Goal: Transaction & Acquisition: Purchase product/service

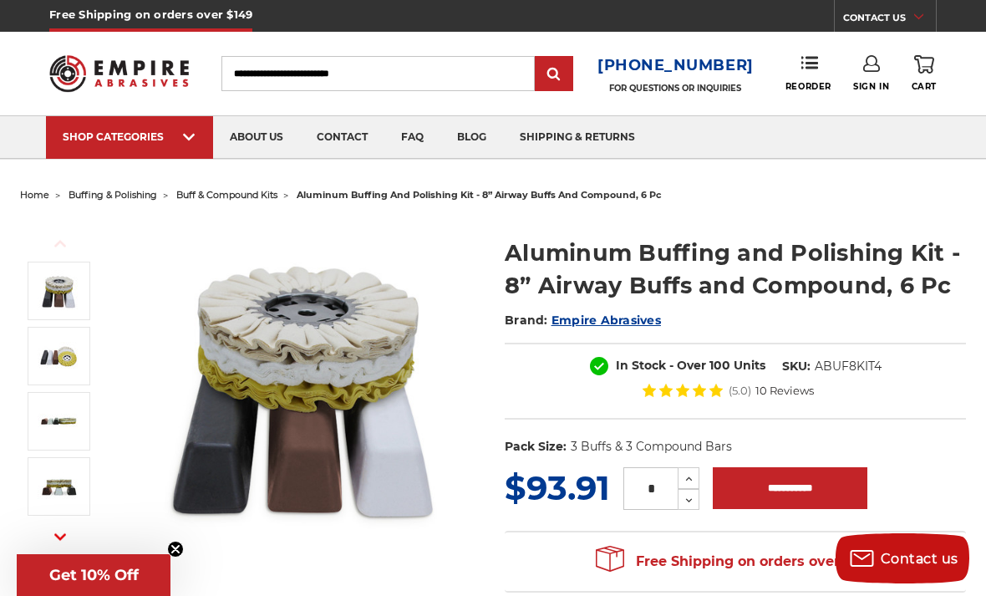
click at [793, 158] on img at bounding box center [791, 158] width 141 height 0
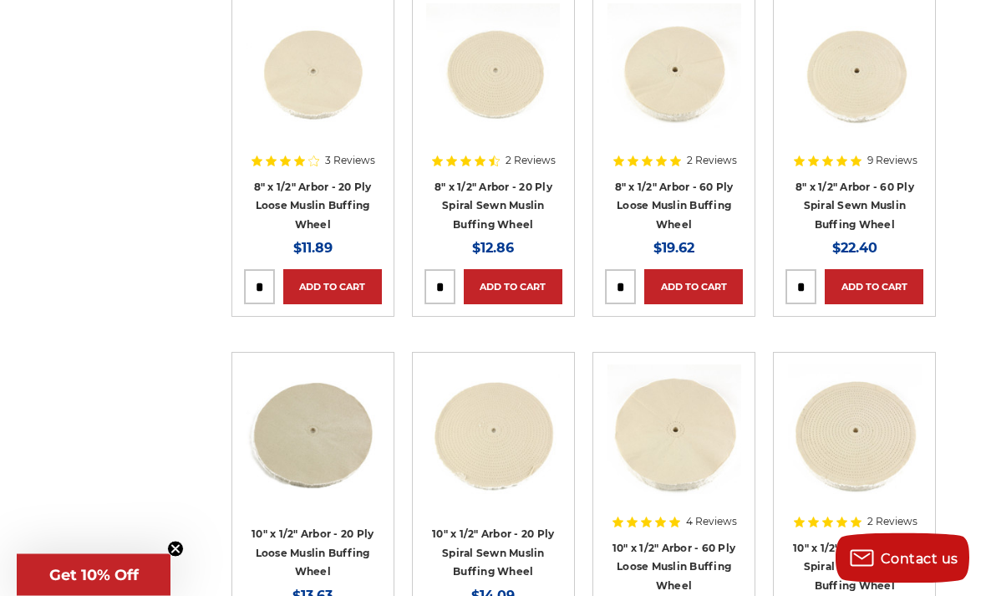
scroll to position [1089, 0]
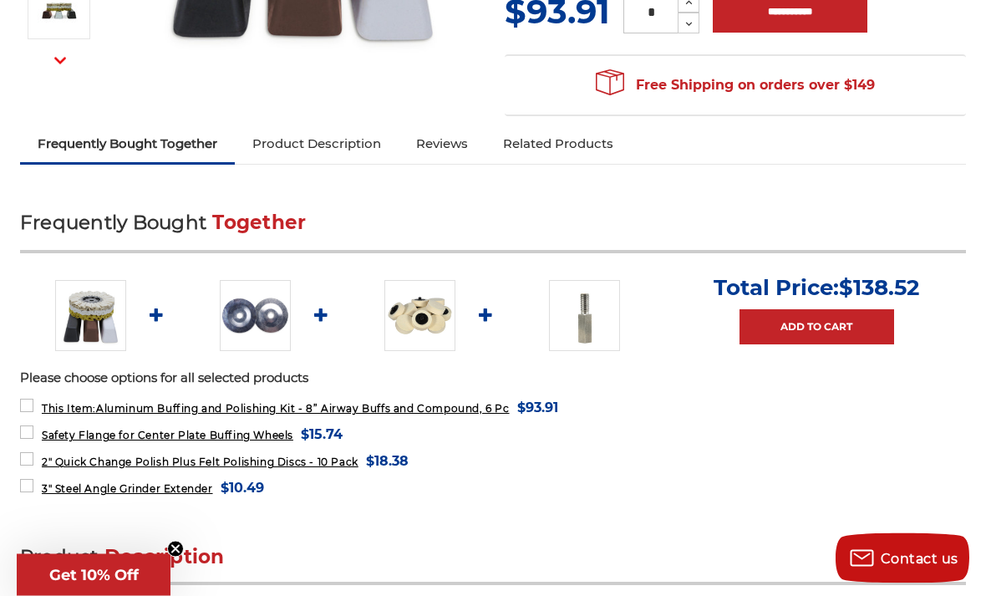
scroll to position [476, 0]
click at [262, 318] on img at bounding box center [255, 315] width 71 height 71
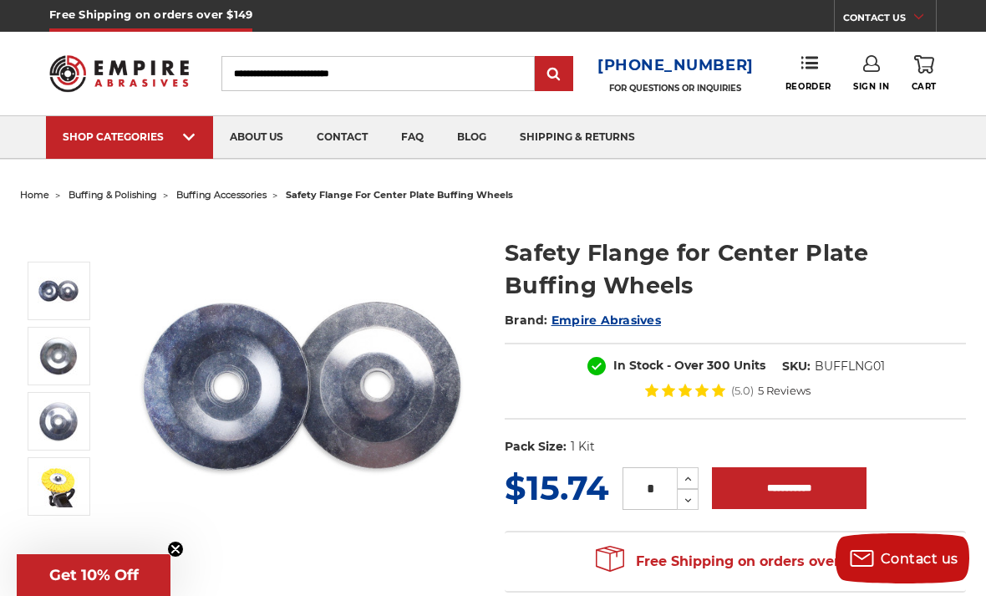
scroll to position [13, 0]
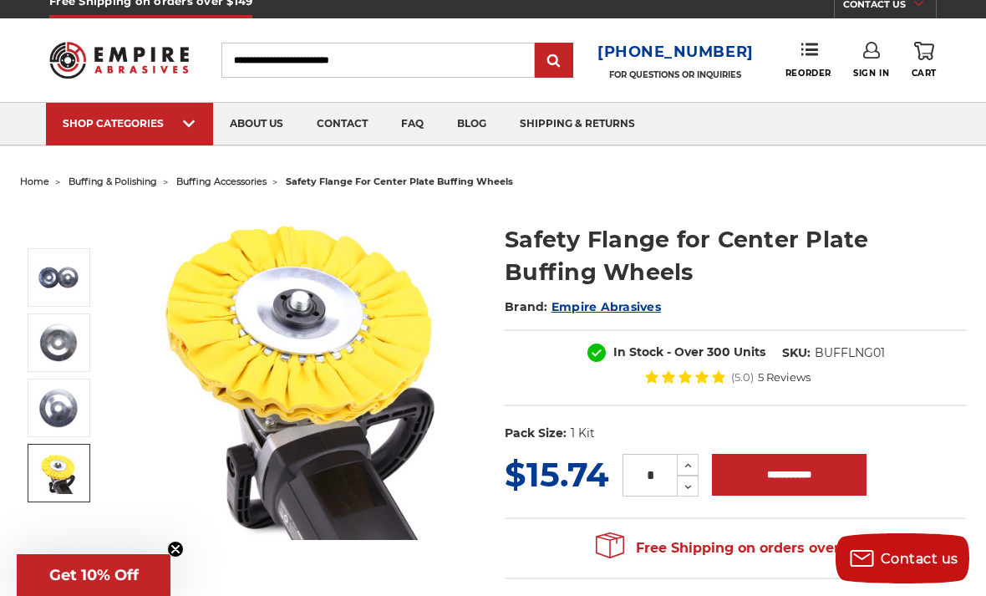
click at [50, 465] on img at bounding box center [59, 473] width 42 height 42
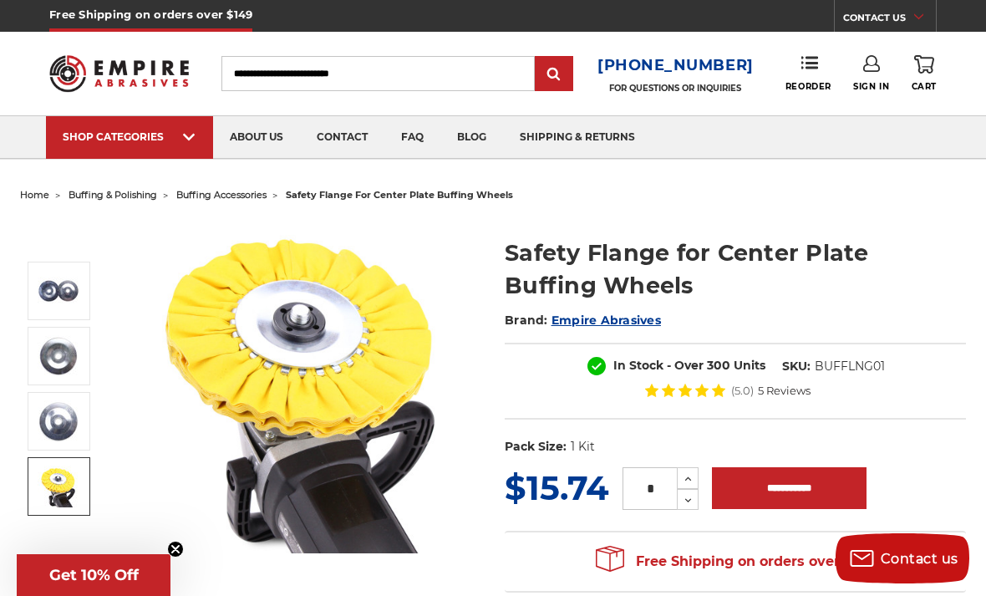
click at [669, 158] on img at bounding box center [636, 158] width 141 height 0
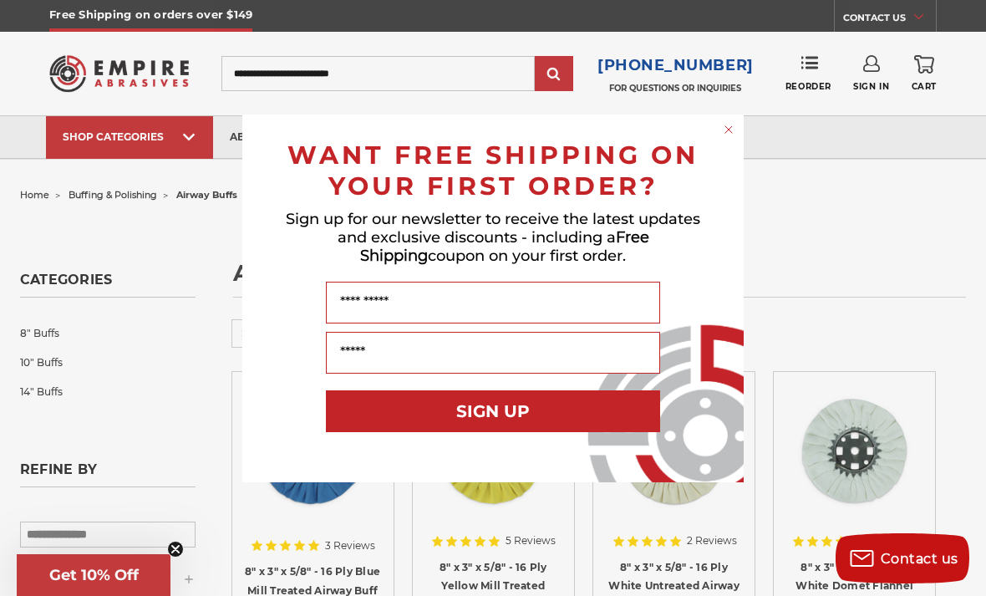
click at [564, 296] on input "Name" at bounding box center [493, 303] width 334 height 42
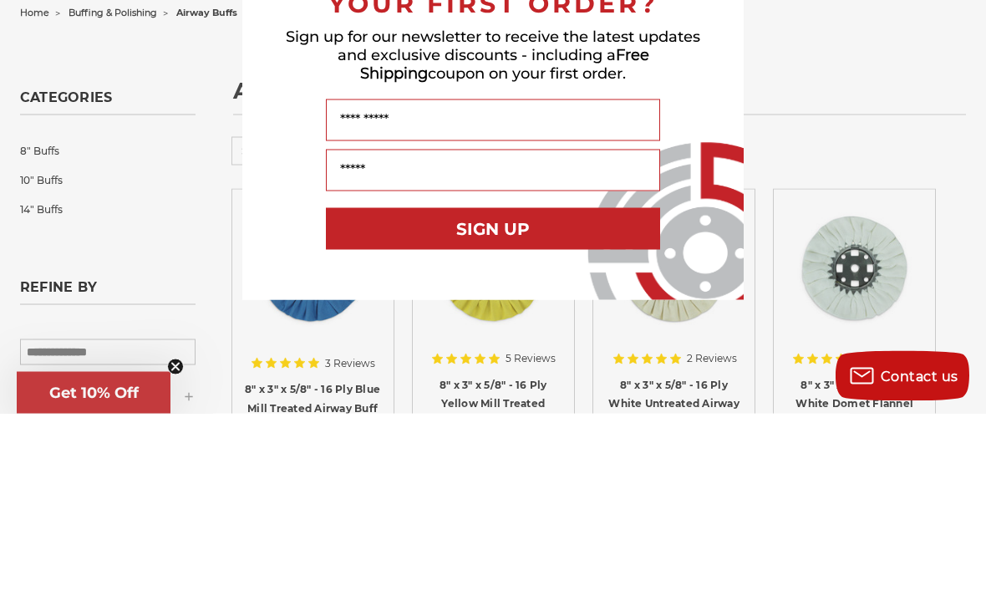
type input "*"
type input "*******"
click at [542, 332] on input "Your Email" at bounding box center [493, 353] width 334 height 42
type input "**********"
click at [546, 390] on button "SIGN UP" at bounding box center [493, 411] width 334 height 42
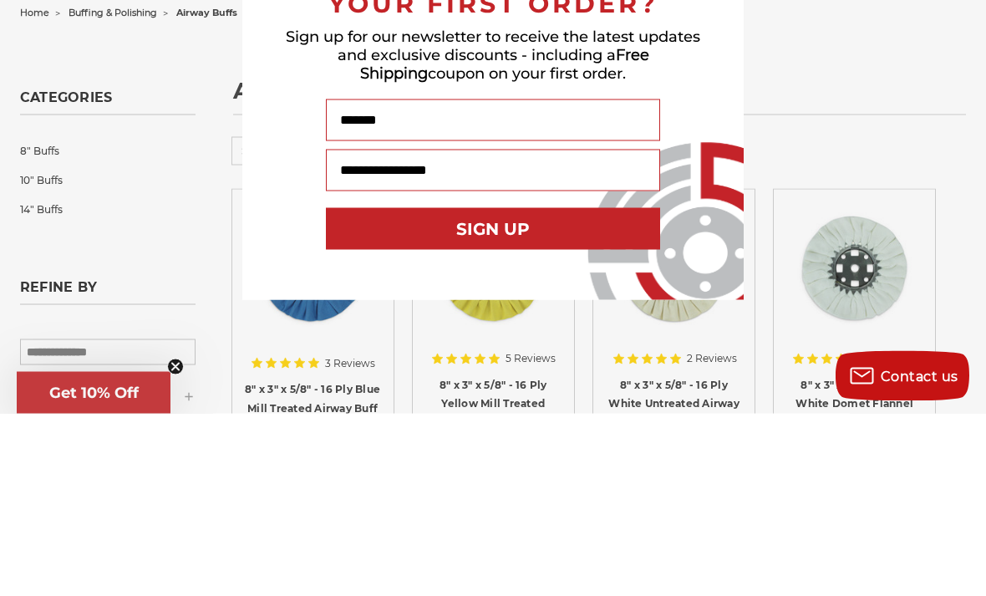
scroll to position [183, 0]
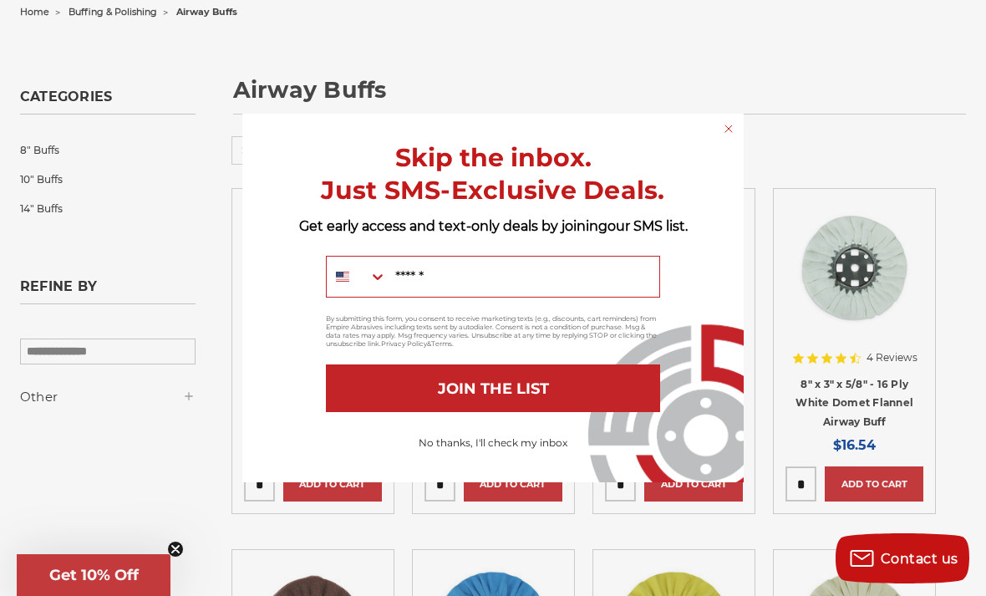
click at [732, 129] on circle "Close dialog" at bounding box center [729, 128] width 16 height 16
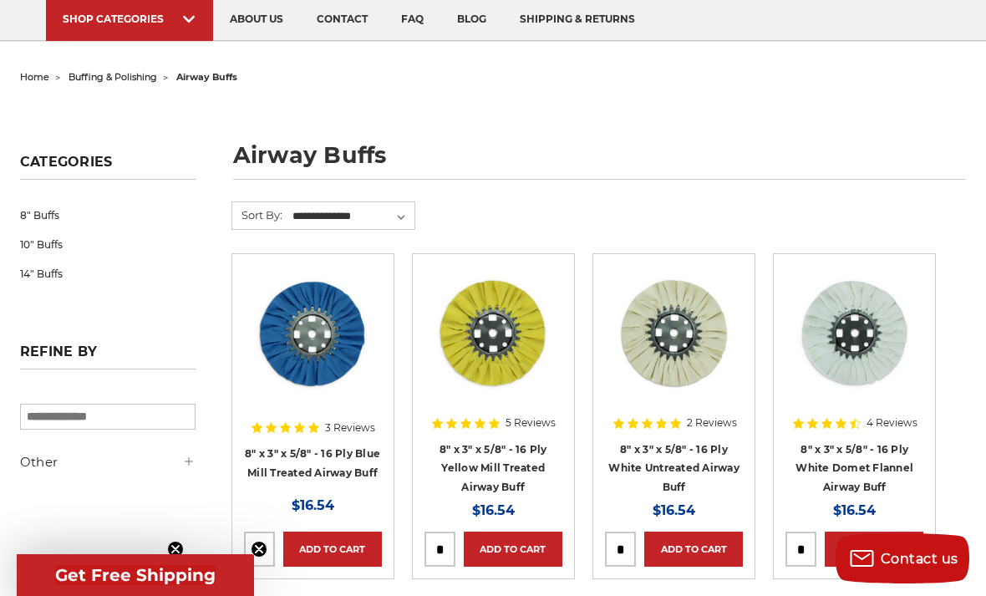
scroll to position [114, 0]
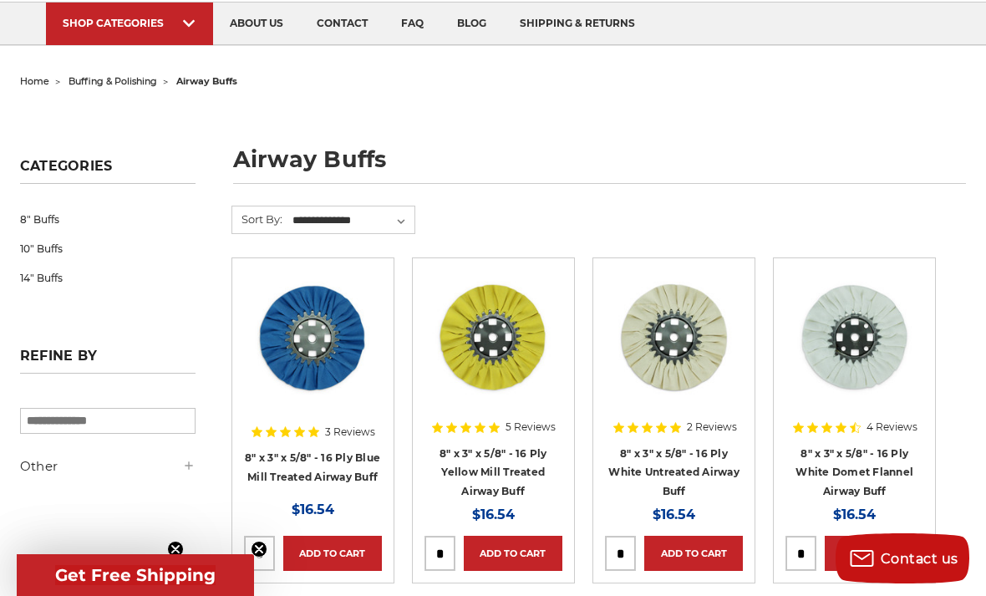
click at [43, 221] on link "8" Buffs" at bounding box center [107, 219] width 175 height 29
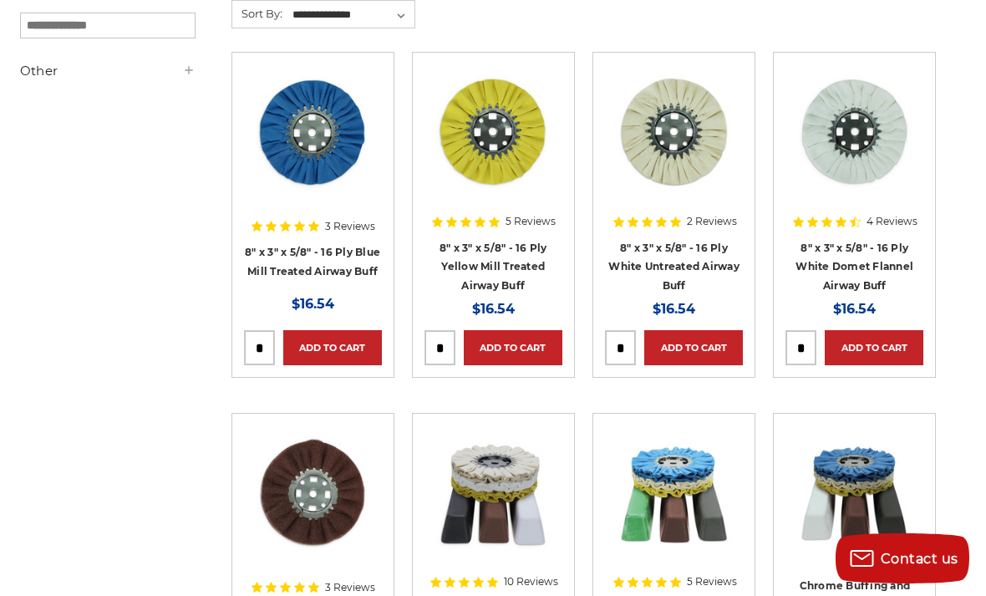
scroll to position [253, 0]
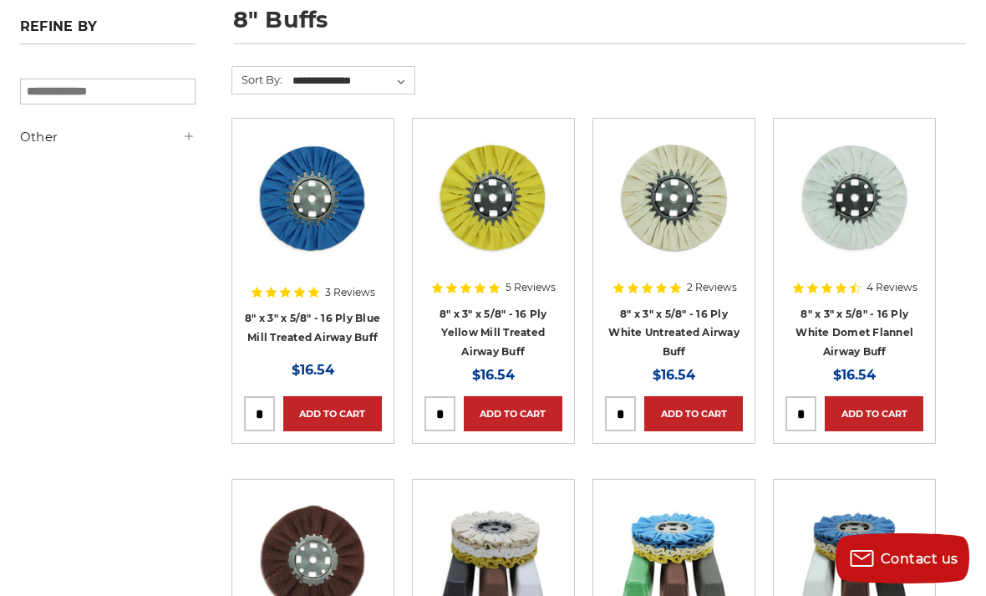
click at [713, 328] on link "8" x 3" x 5/8" - 16 Ply White Untreated Airway Buff" at bounding box center [673, 332] width 131 height 50
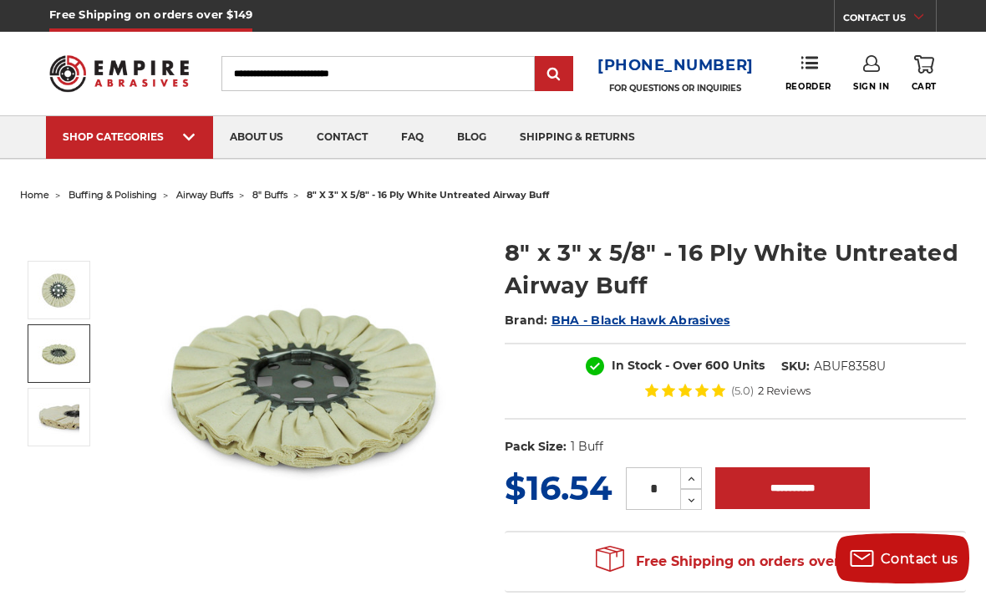
click at [46, 358] on img at bounding box center [59, 354] width 42 height 42
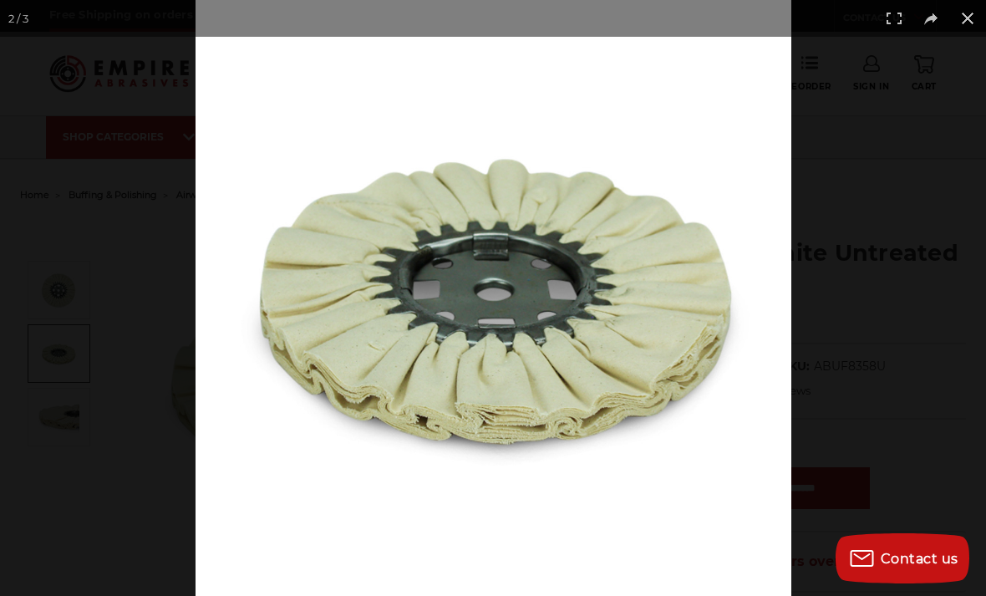
click at [64, 418] on div at bounding box center [493, 298] width 986 height 596
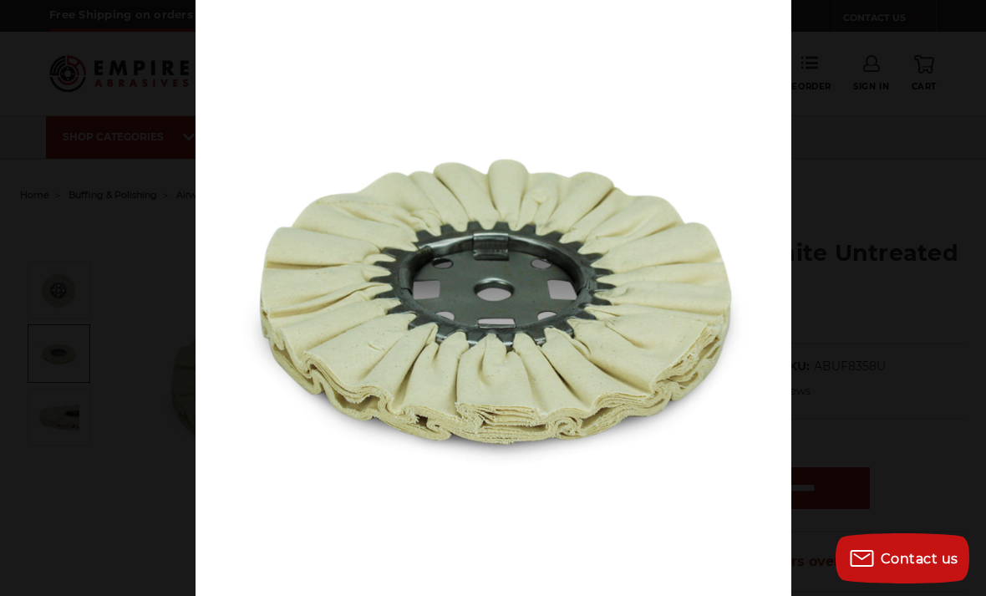
click at [69, 425] on div at bounding box center [493, 298] width 986 height 596
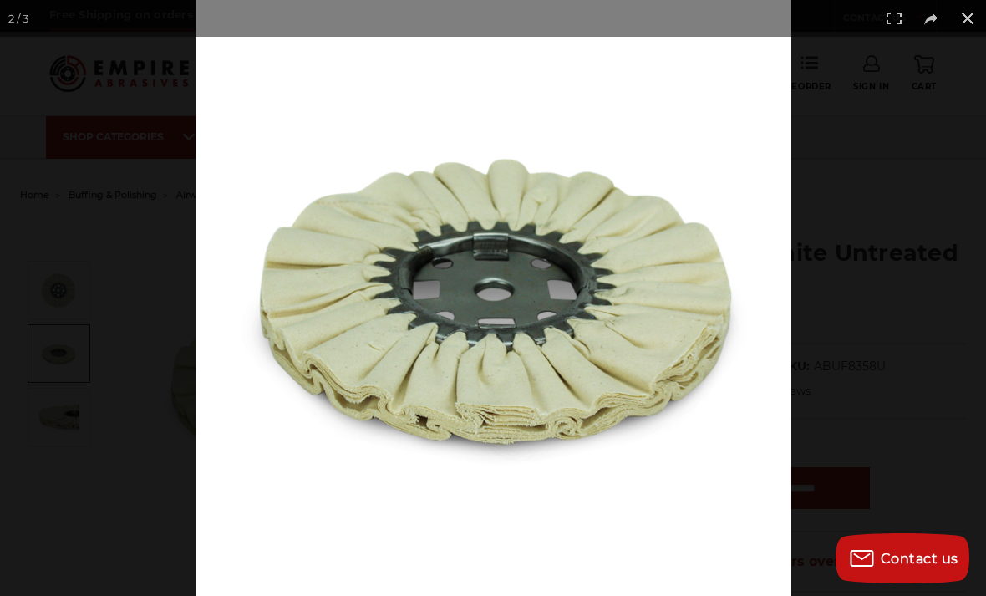
click at [854, 188] on div at bounding box center [689, 298] width 986 height 596
click at [961, 17] on button at bounding box center [967, 18] width 37 height 37
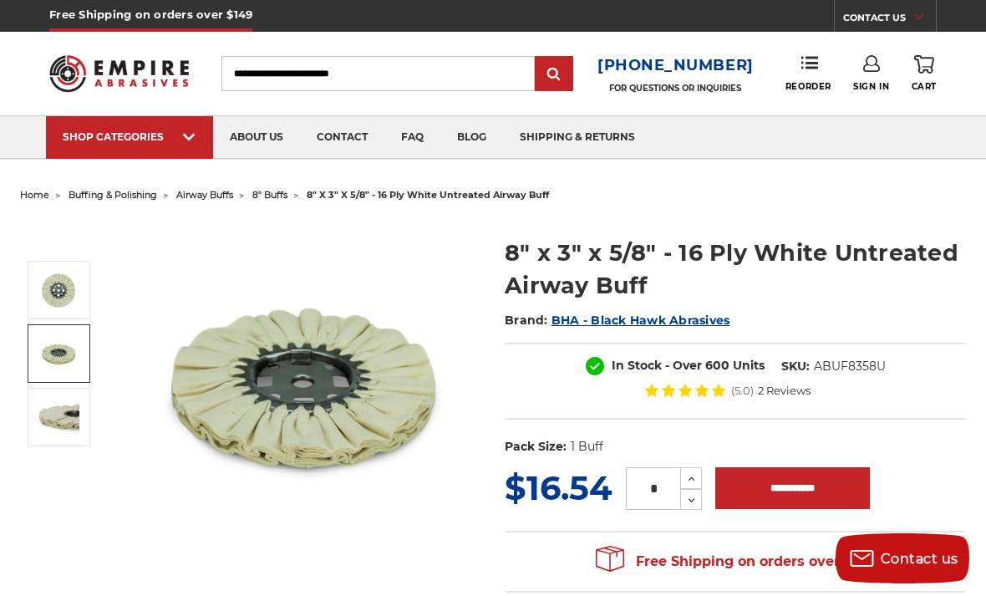
click at [510, 158] on img at bounding box center [483, 158] width 141 height 0
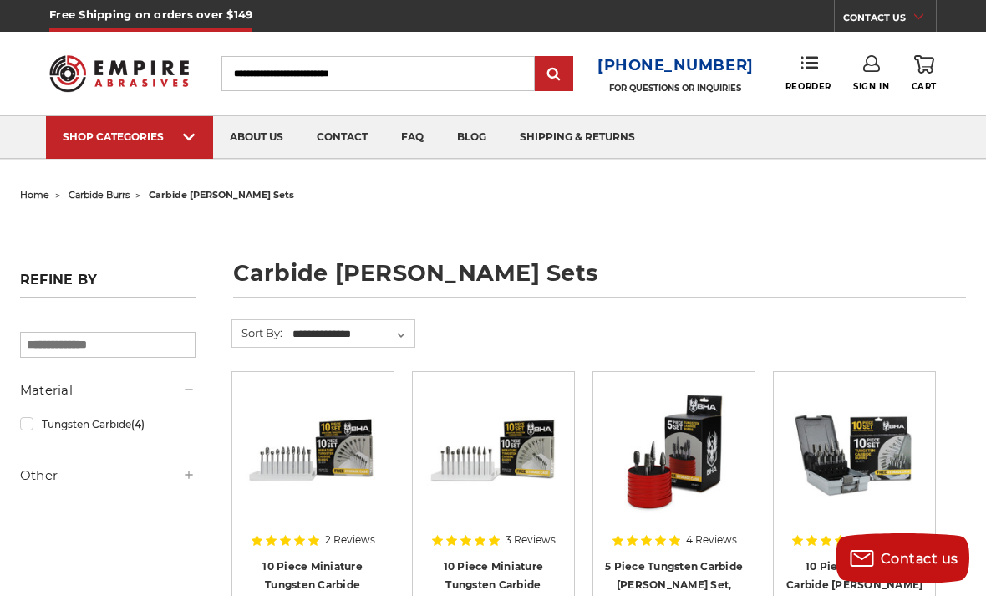
click at [344, 158] on span "4" Files" at bounding box center [331, 158] width 31 height 0
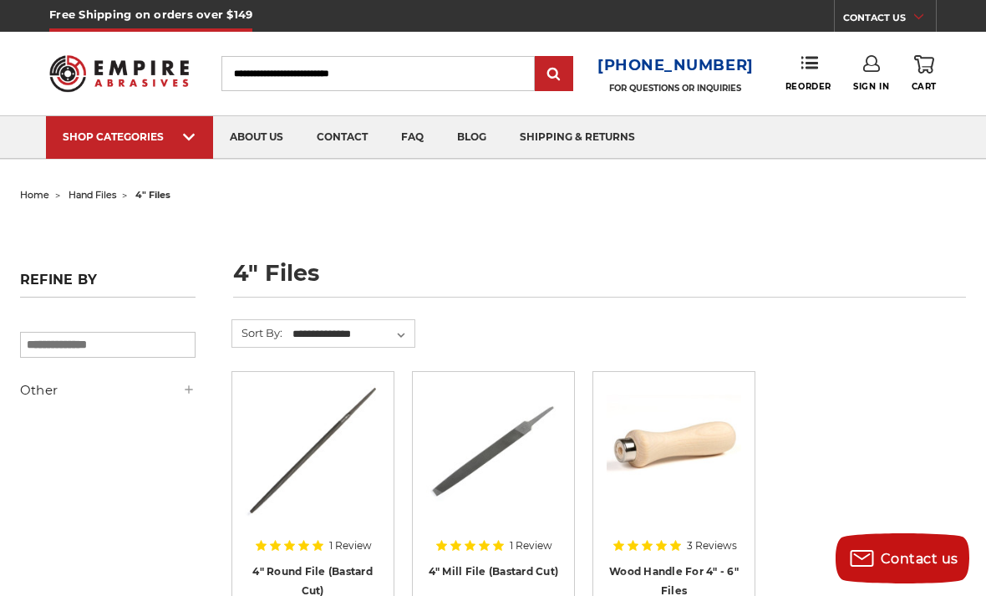
click at [489, 158] on img at bounding box center [483, 158] width 141 height 0
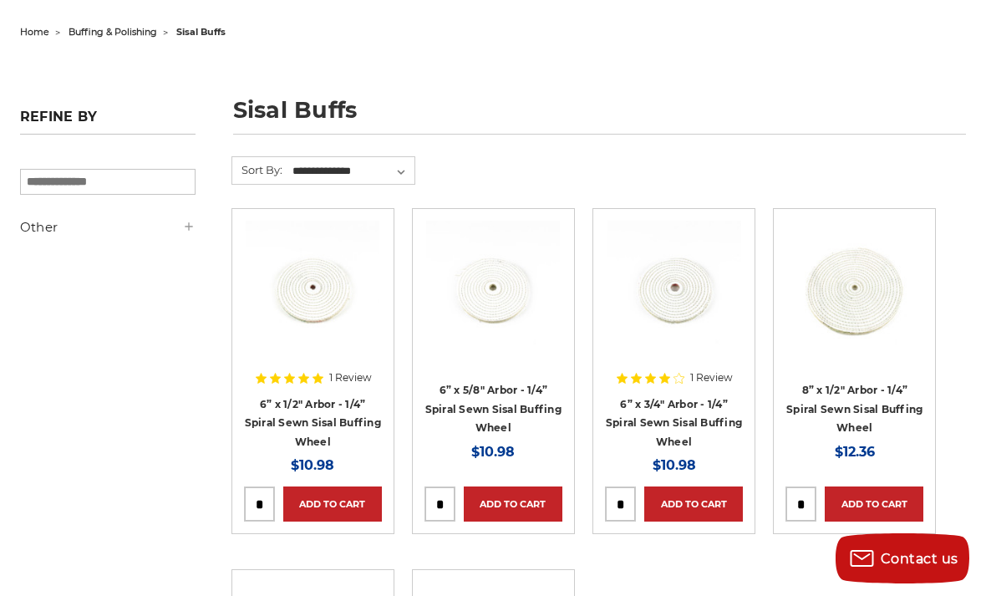
scroll to position [164, 0]
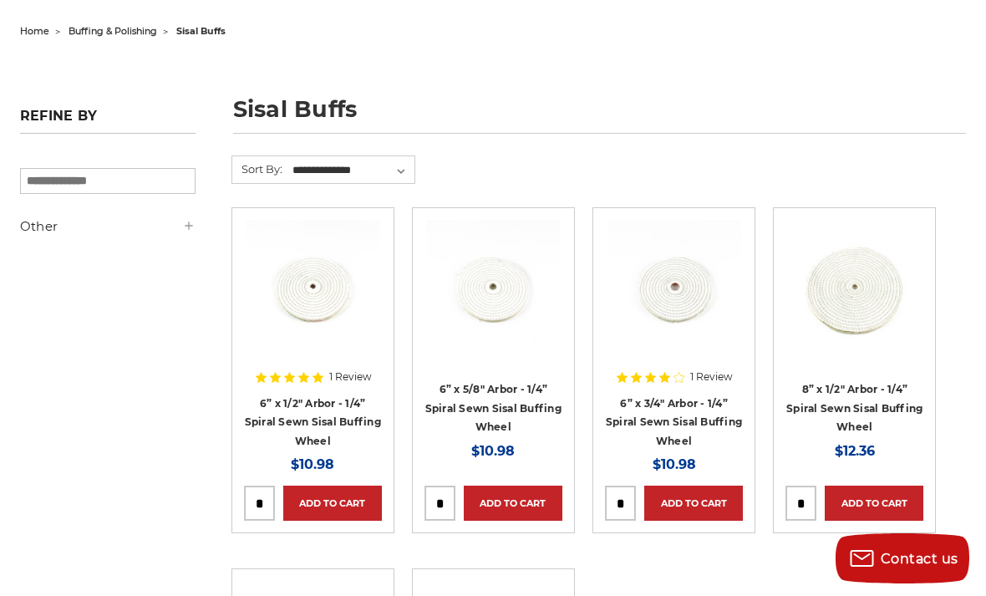
click at [875, 304] on img at bounding box center [855, 287] width 134 height 134
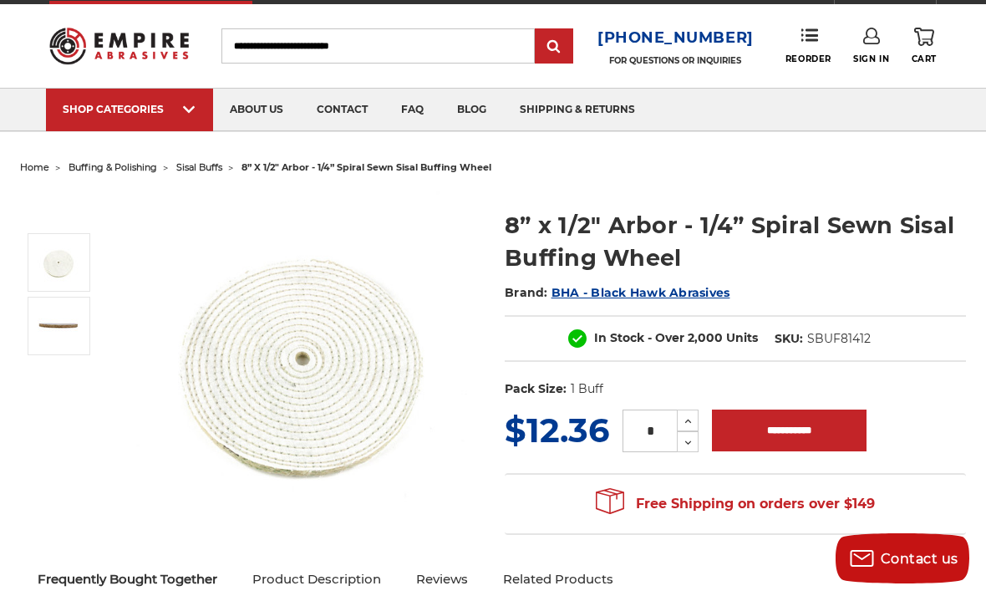
scroll to position [38, 0]
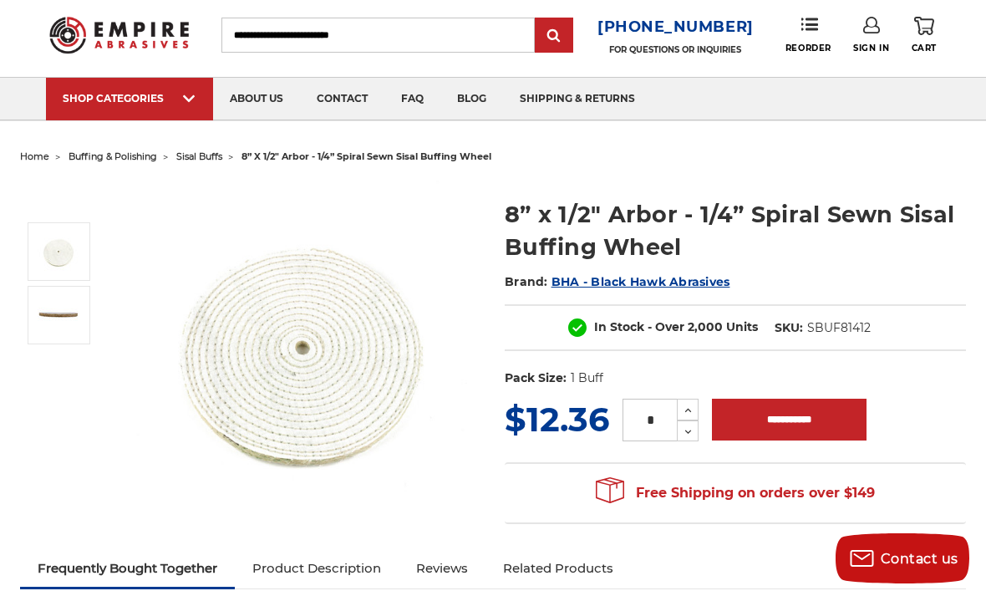
click at [51, 334] on img at bounding box center [59, 315] width 42 height 42
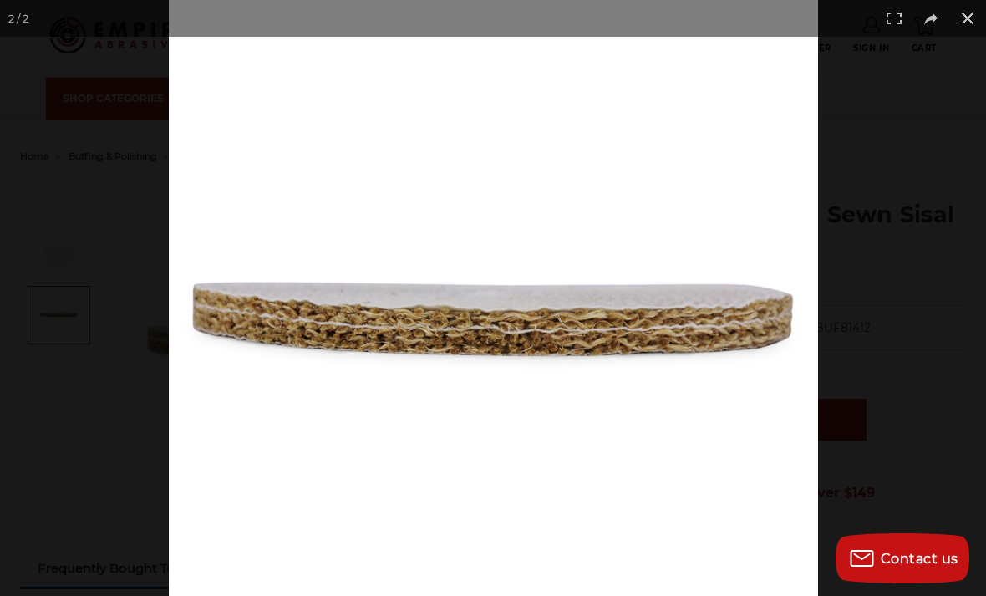
click at [960, 33] on button at bounding box center [967, 18] width 37 height 37
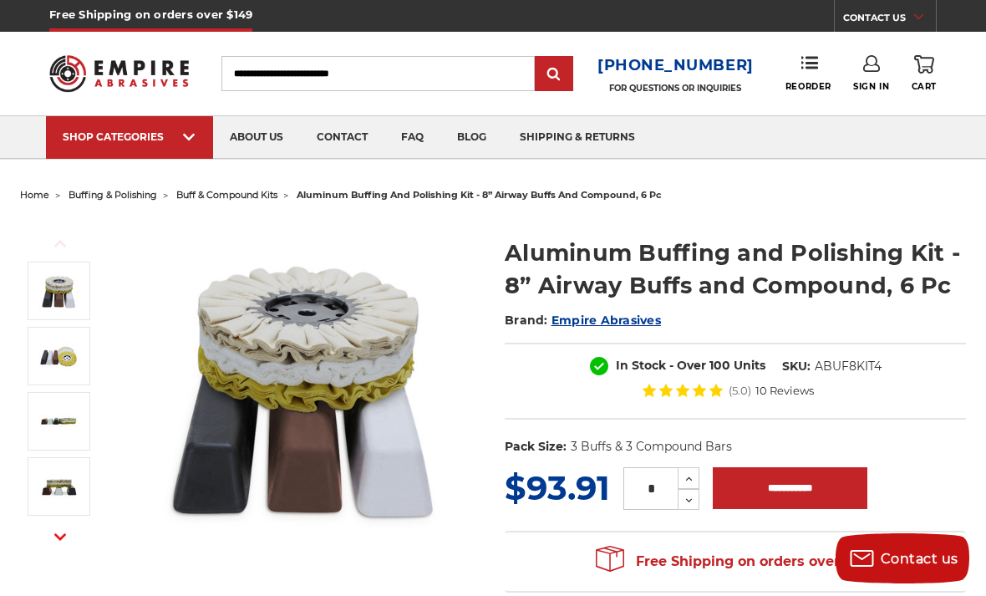
click at [654, 158] on img at bounding box center [636, 158] width 141 height 0
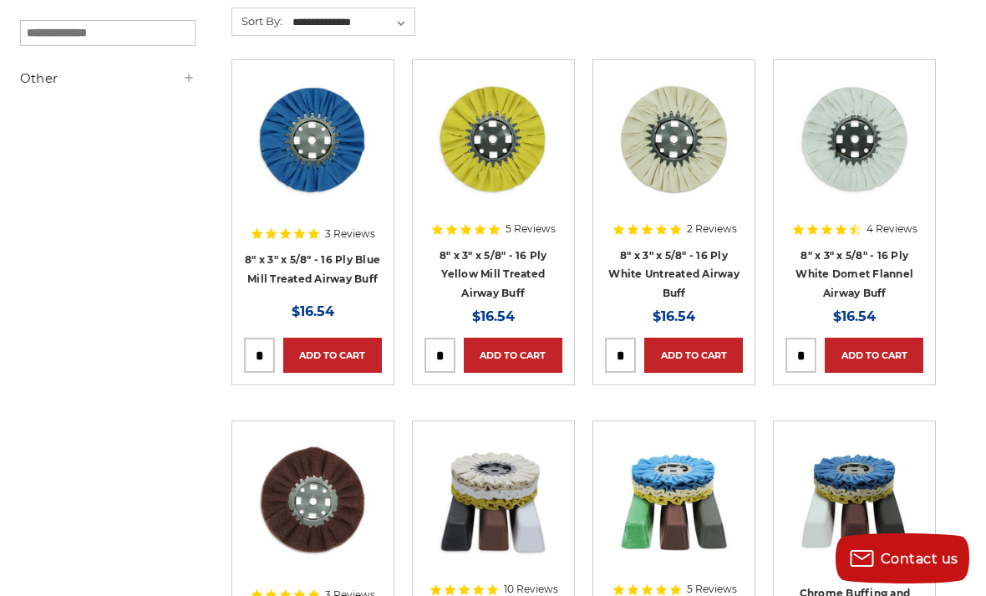
click at [881, 266] on link "8" x 3" x 5/8" - 16 Ply White Domet Flannel Airway Buff" at bounding box center [854, 274] width 118 height 50
click at [886, 288] on link "8" x 3" x 5/8" - 16 Ply White Domet Flannel Airway Buff" at bounding box center [854, 274] width 118 height 50
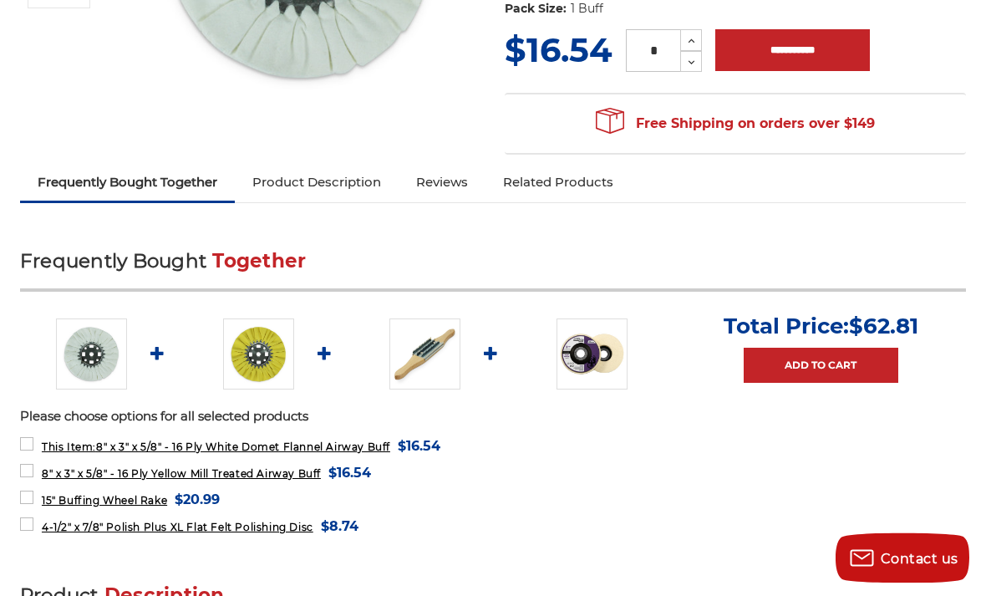
scroll to position [438, 0]
click at [595, 355] on img at bounding box center [591, 353] width 71 height 71
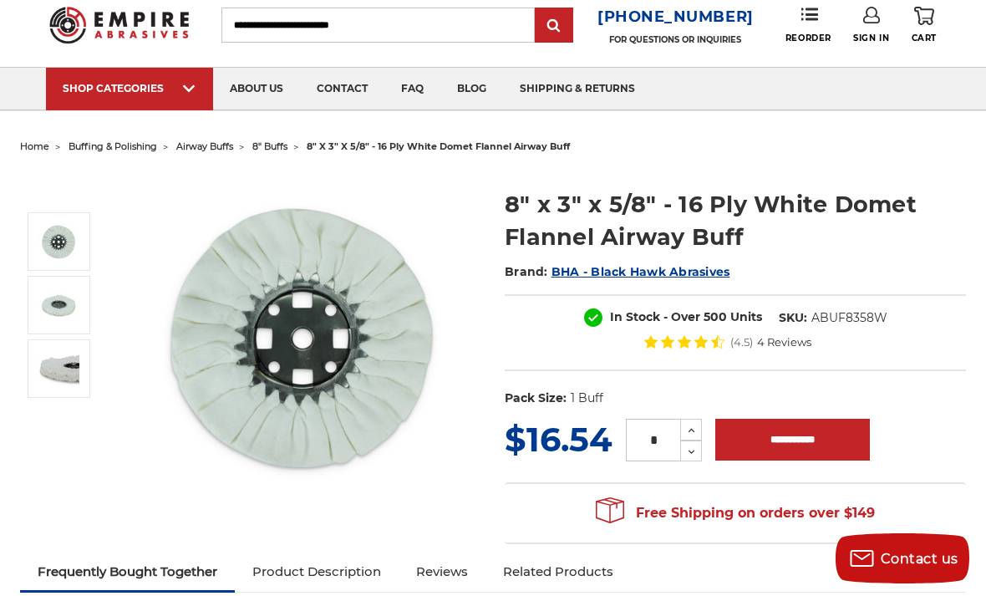
scroll to position [13, 0]
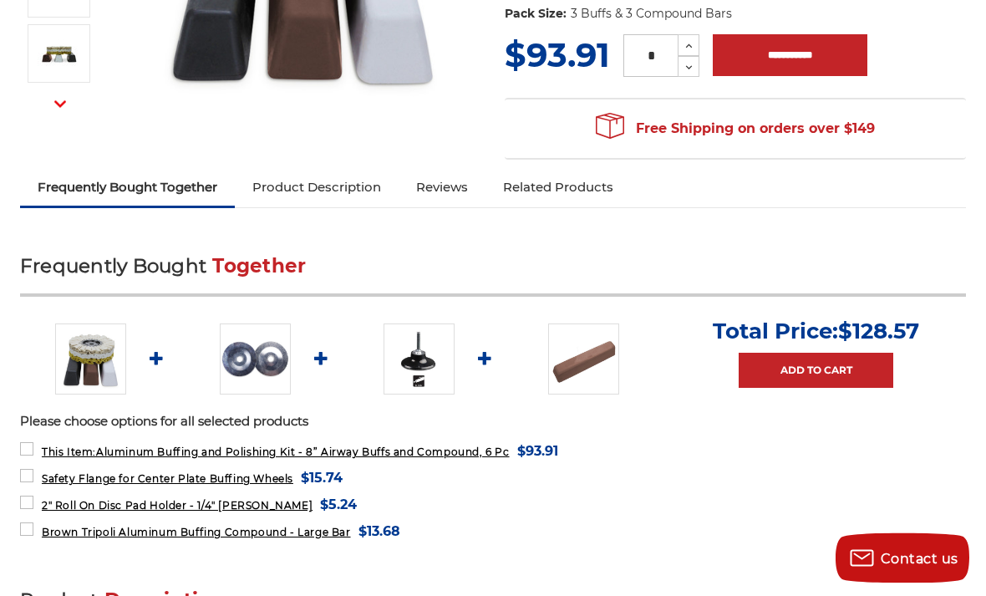
scroll to position [445, 0]
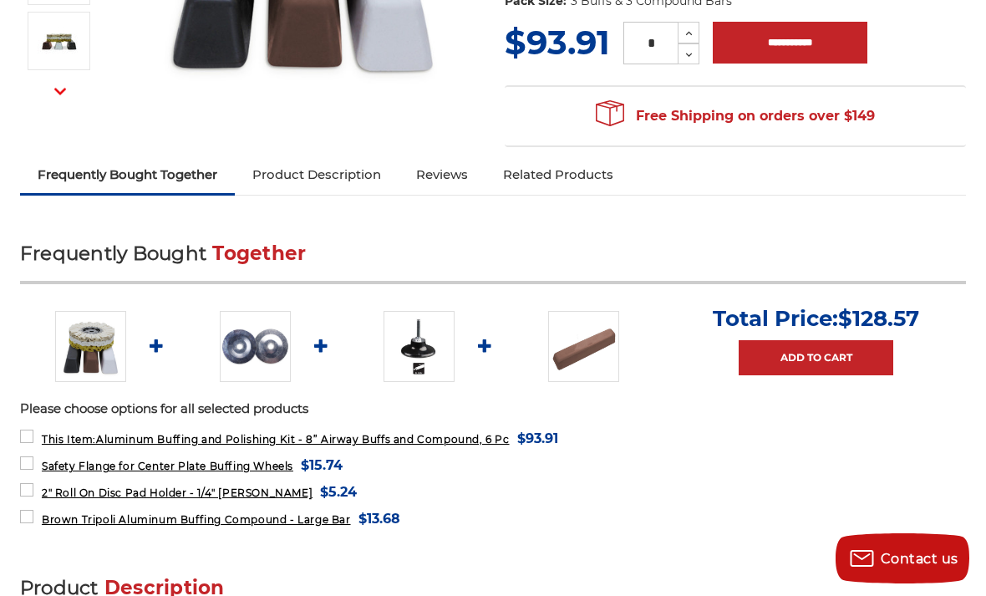
click at [246, 338] on img at bounding box center [255, 346] width 71 height 71
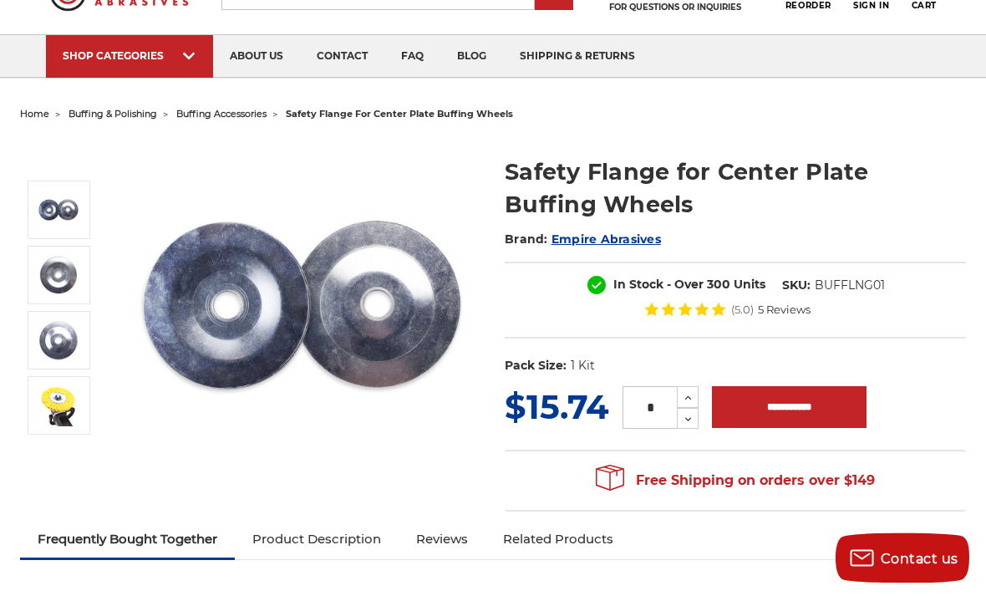
scroll to position [82, 0]
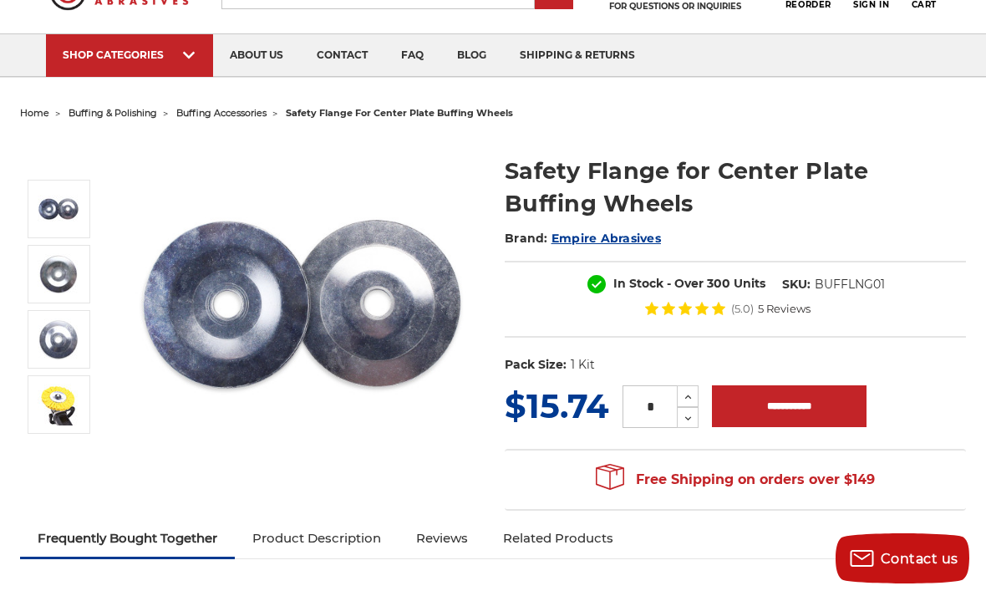
click at [830, 404] on input "**********" at bounding box center [789, 406] width 155 height 42
type input "**********"
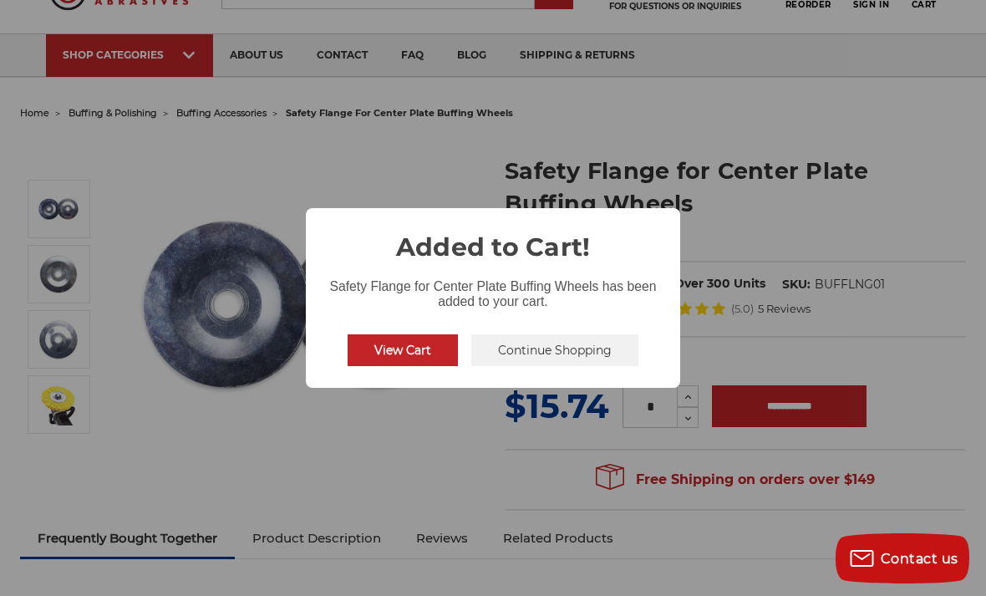
click at [586, 366] on button "Continue Shopping" at bounding box center [554, 350] width 167 height 32
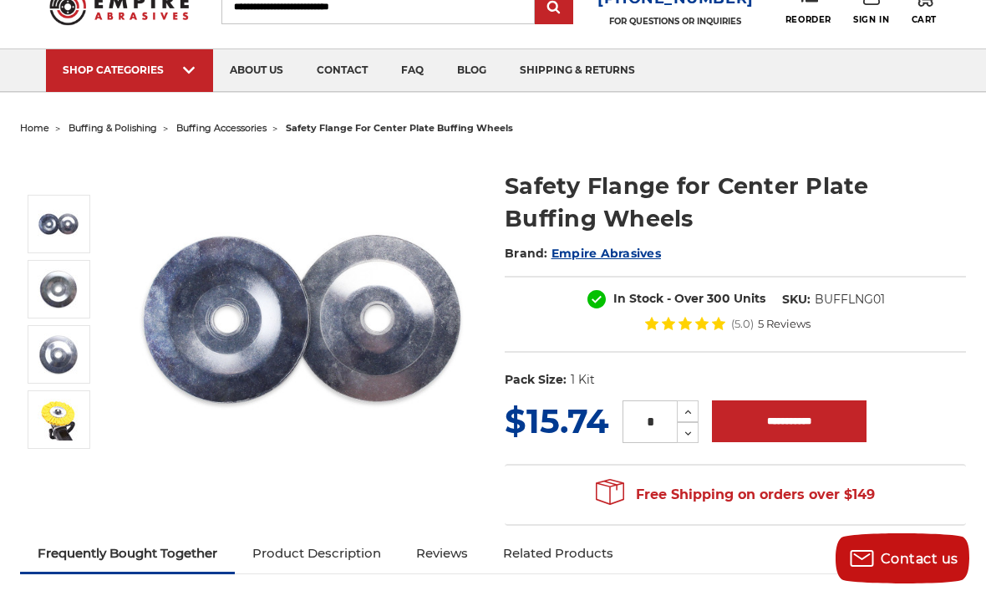
scroll to position [13, 0]
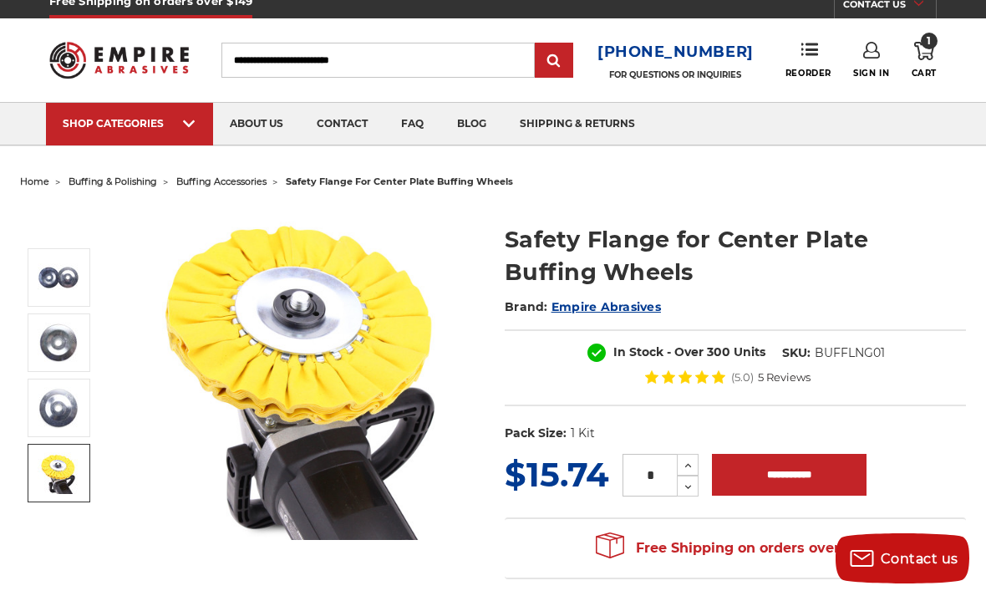
click at [60, 472] on img at bounding box center [59, 473] width 42 height 42
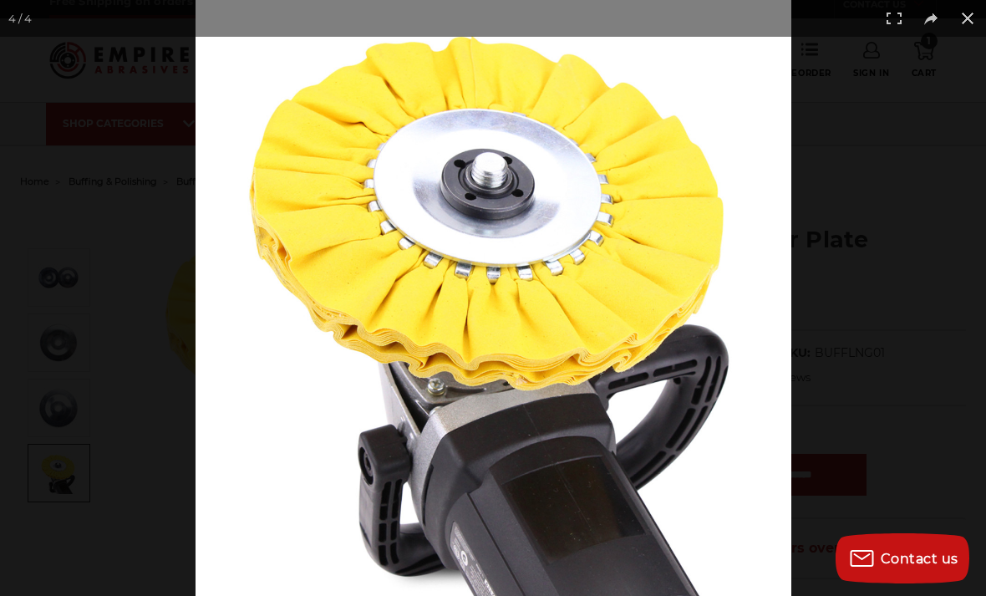
click at [963, 24] on button at bounding box center [967, 18] width 37 height 37
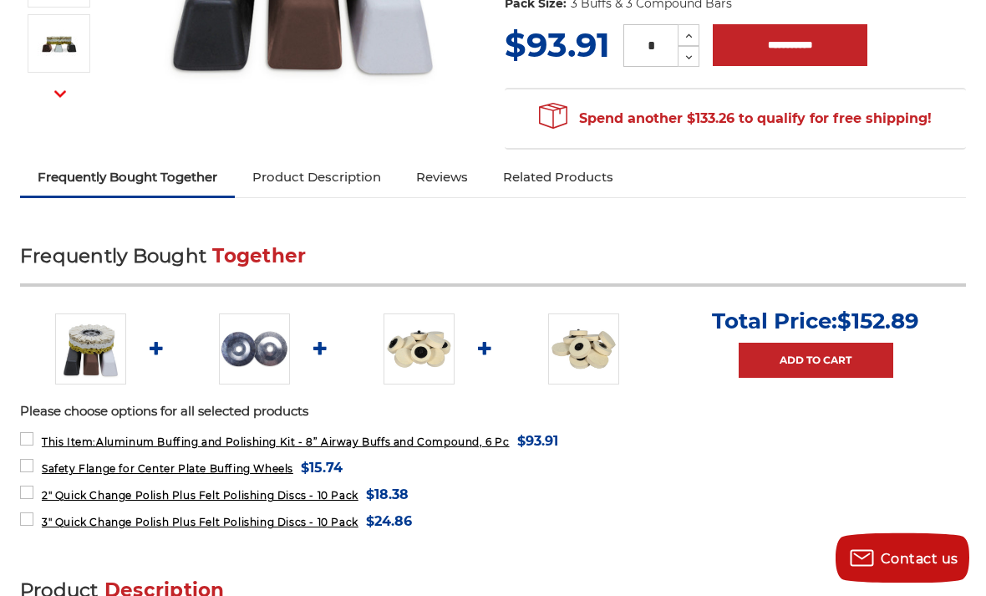
scroll to position [452, 0]
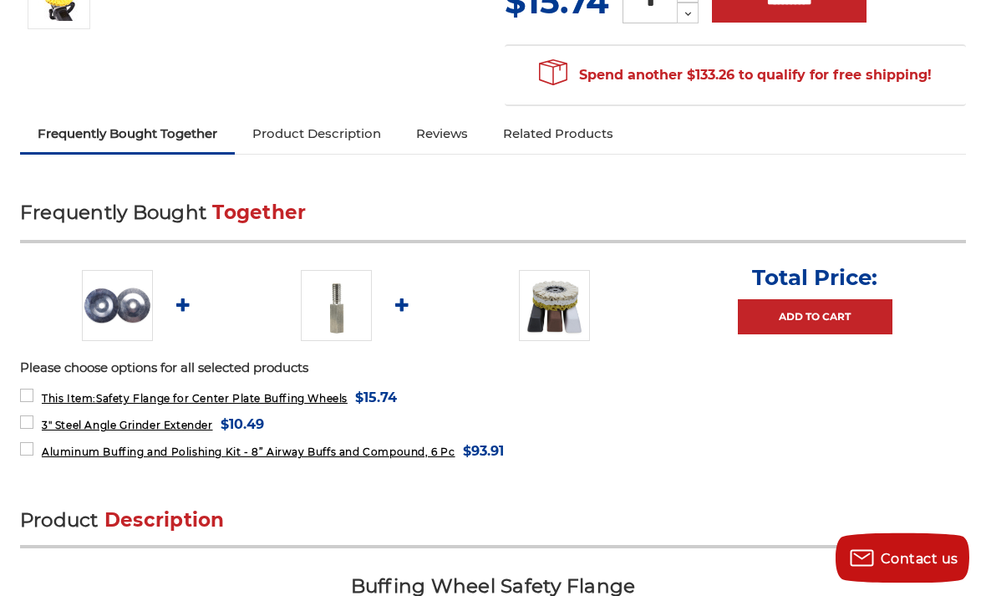
scroll to position [486, 0]
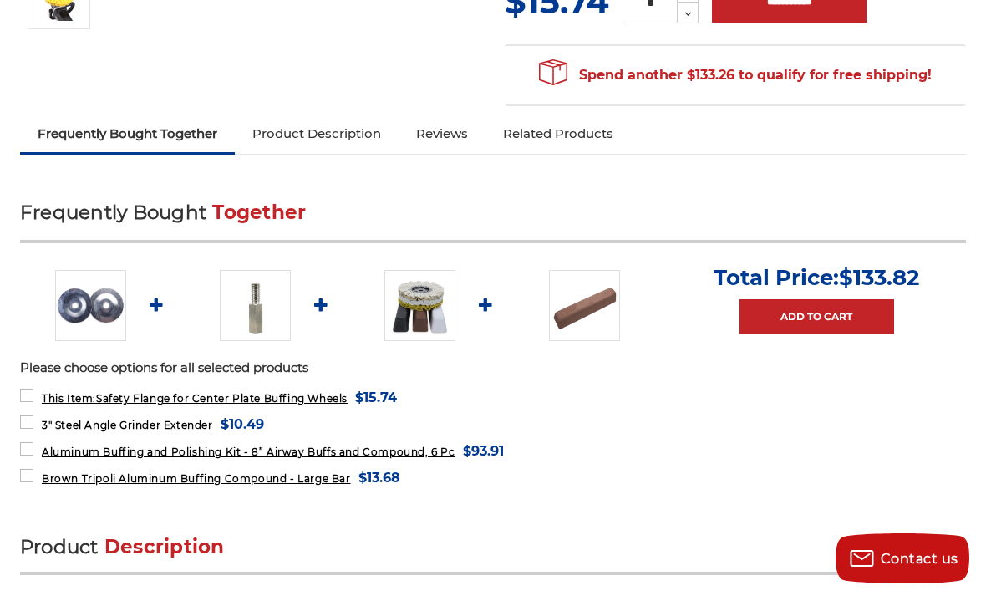
click at [261, 309] on img at bounding box center [255, 305] width 71 height 71
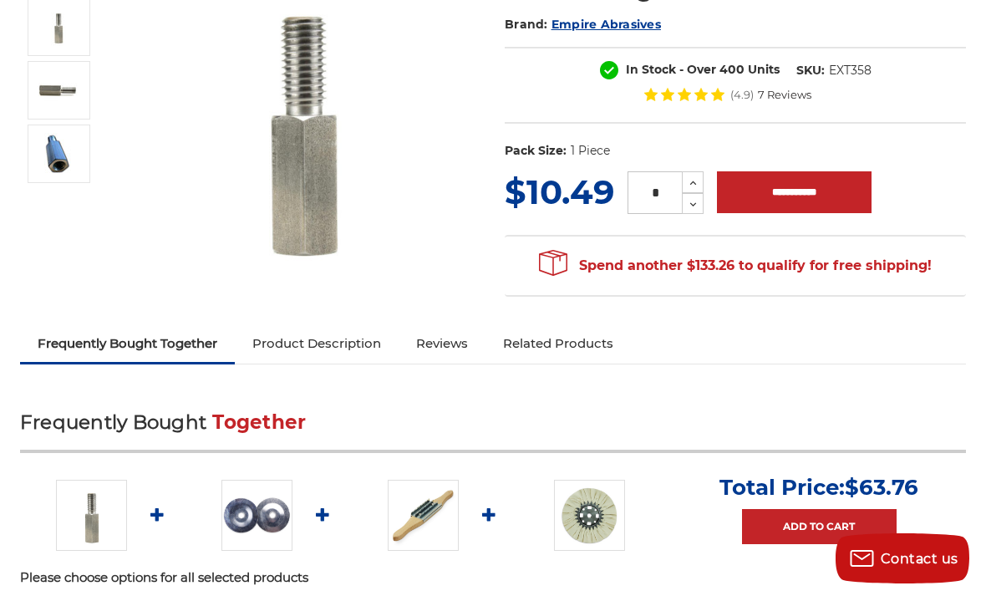
scroll to position [266, 0]
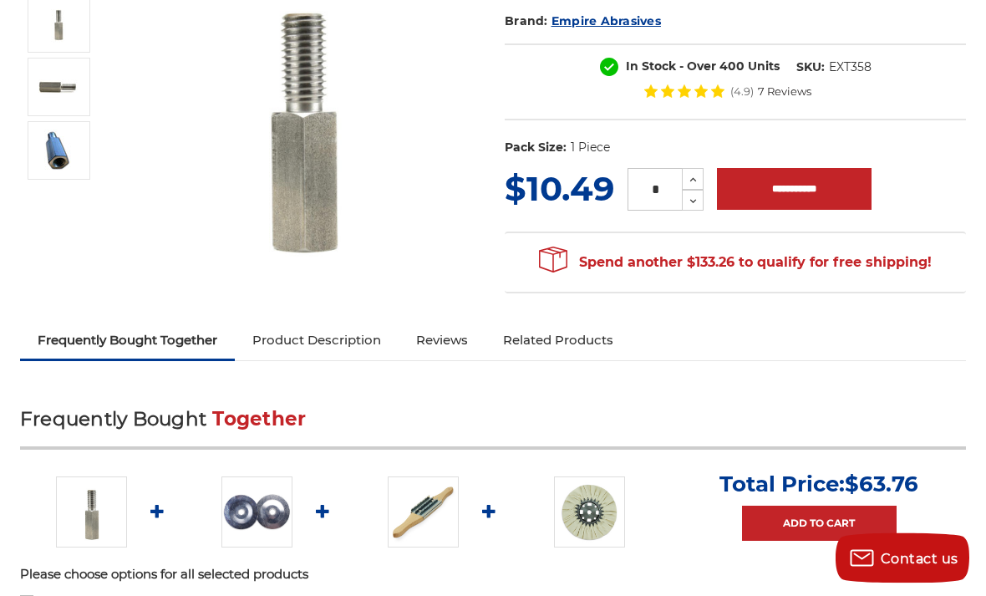
click at [346, 321] on div "3" Steel Angle Grinder Extender Brand: Empire Abrasives In Stock - Over 400 Uni…" at bounding box center [492, 132] width 969 height 381
click at [349, 342] on link "Product Description" at bounding box center [317, 340] width 164 height 37
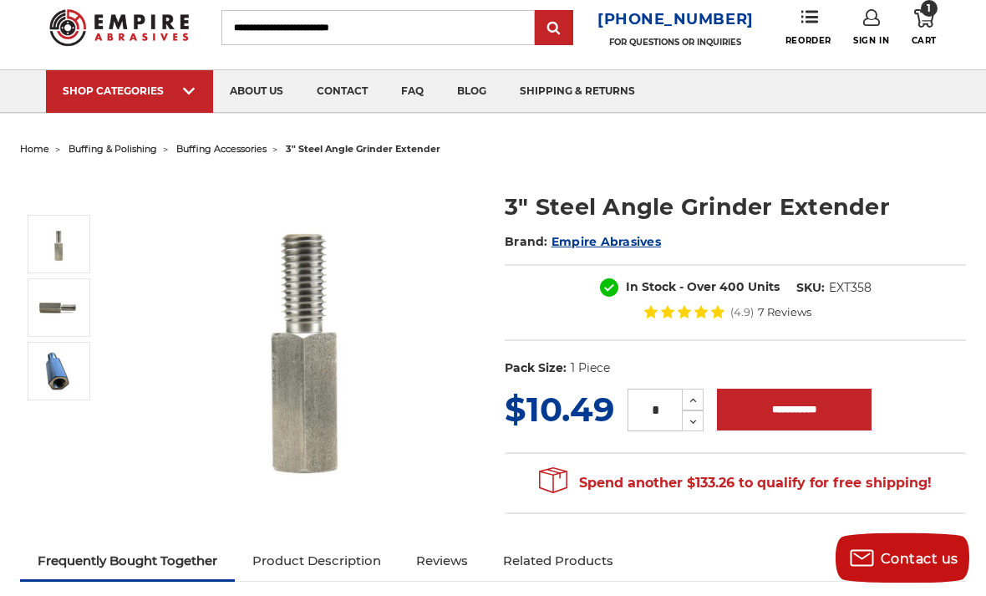
scroll to position [0, 0]
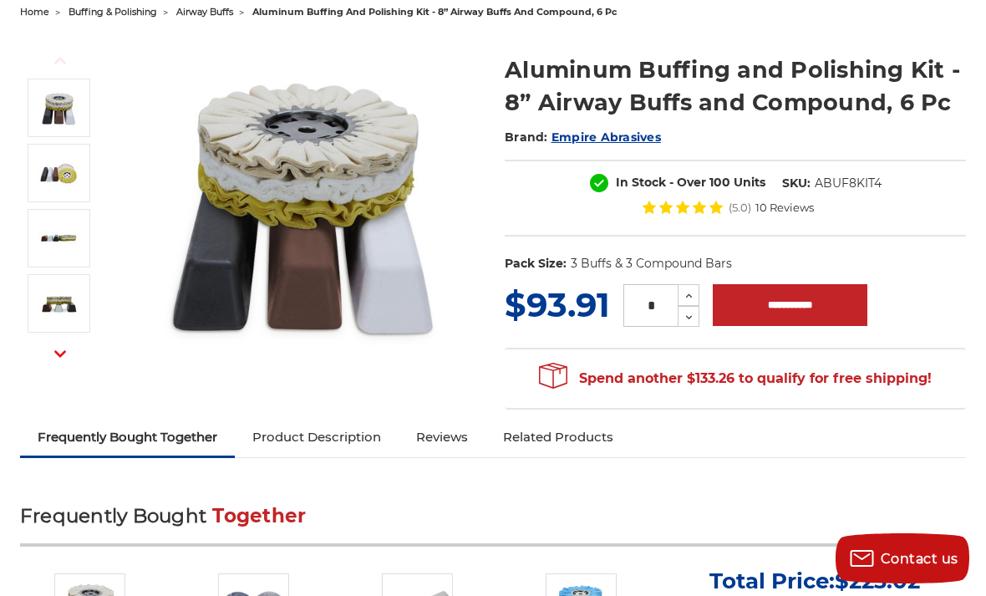
scroll to position [180, 0]
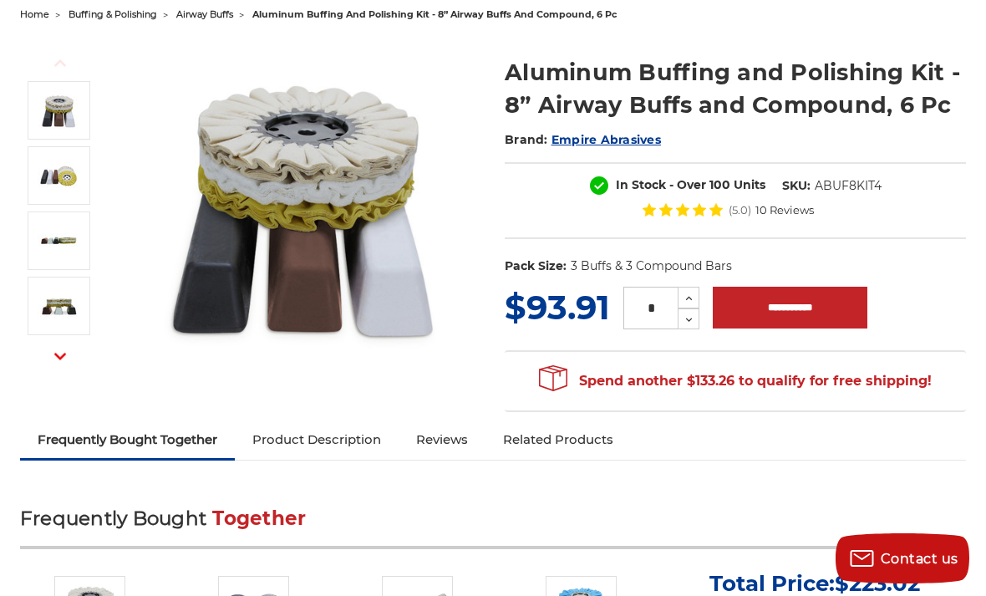
click at [305, 441] on link "Product Description" at bounding box center [317, 439] width 164 height 37
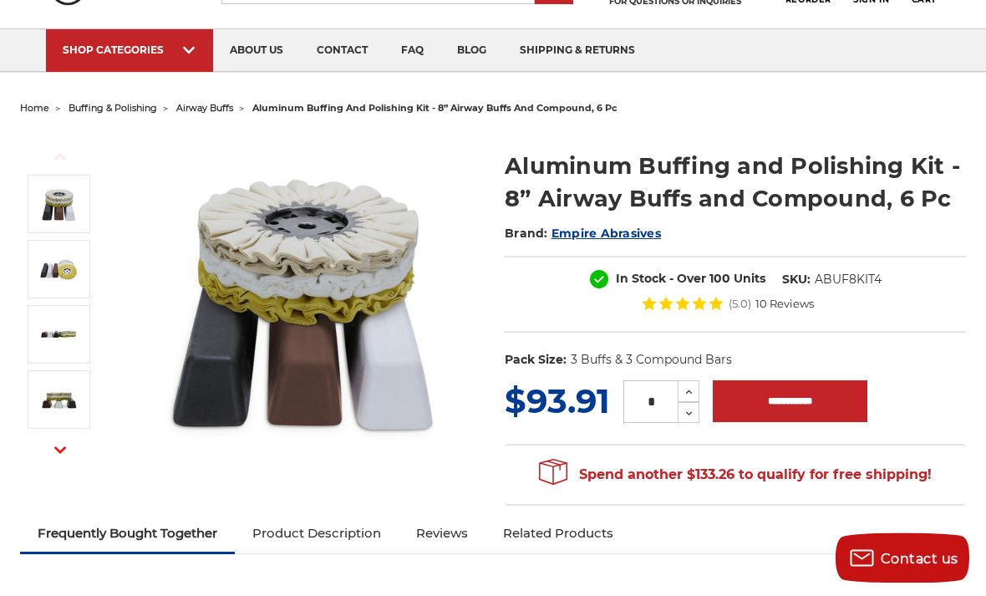
scroll to position [0, 0]
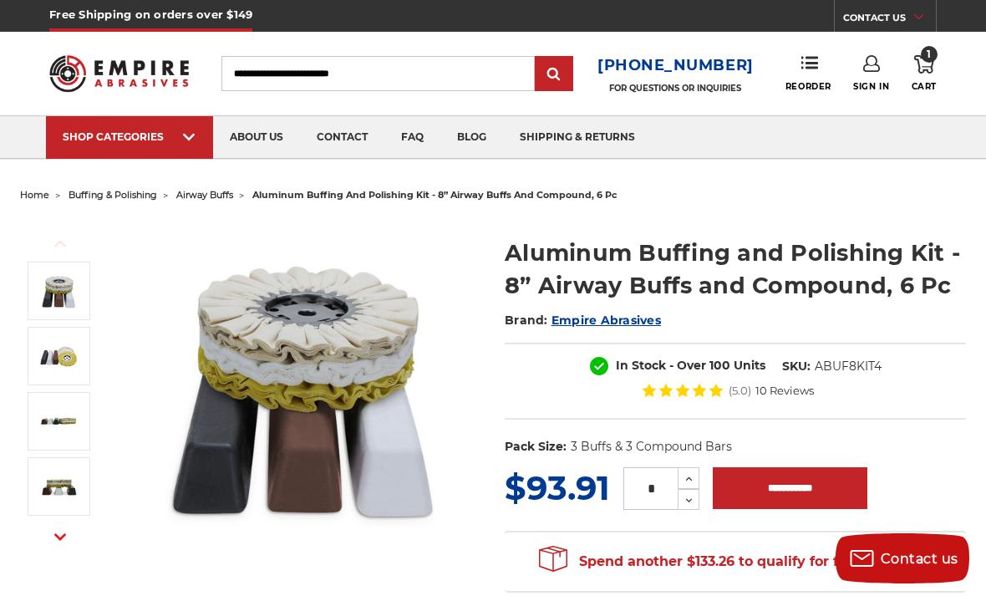
click at [52, 158] on div "sanding belts 3/8" x 13" 1/2" x 18" 1/2" x 24" 1" x 30" 1" x 42" 1-1/2" x 30" 2…" at bounding box center [493, 158] width 895 height 0
click at [627, 158] on img at bounding box center [636, 158] width 141 height 0
